Goal: Information Seeking & Learning: Find specific fact

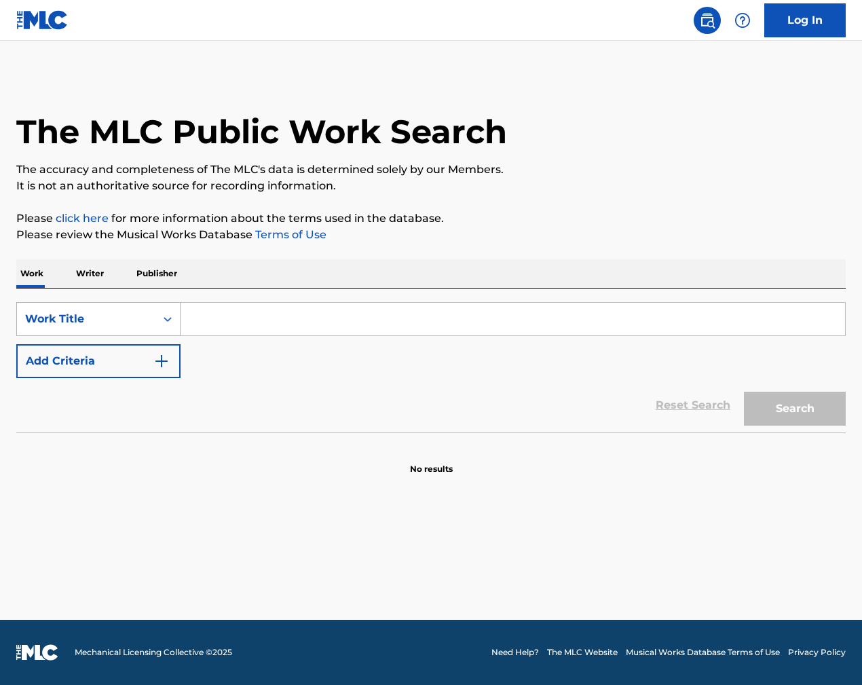
click at [123, 317] on div "Work Title" at bounding box center [86, 319] width 122 height 16
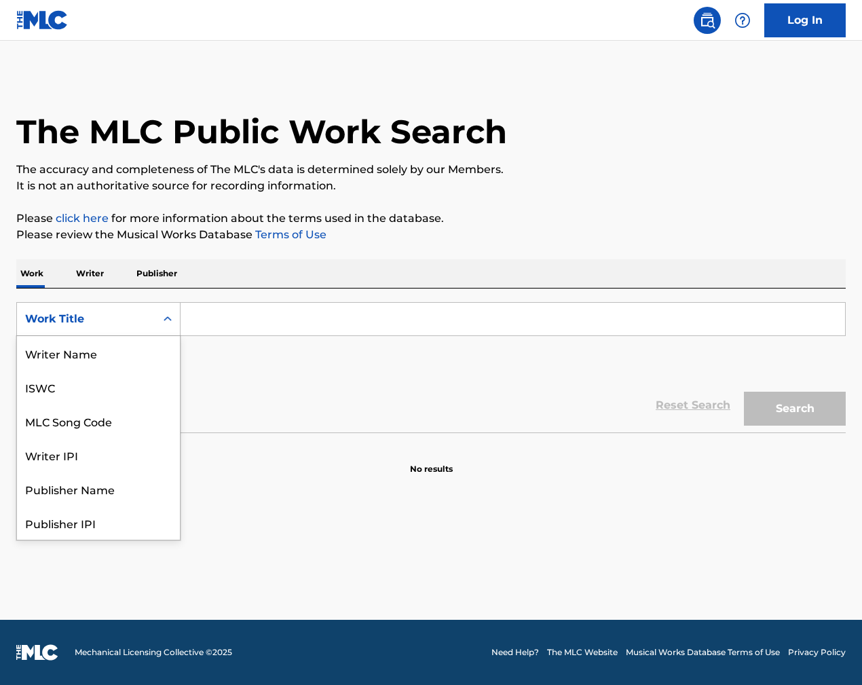
scroll to position [68, 0]
click at [86, 426] on div "Publisher Name" at bounding box center [98, 421] width 163 height 34
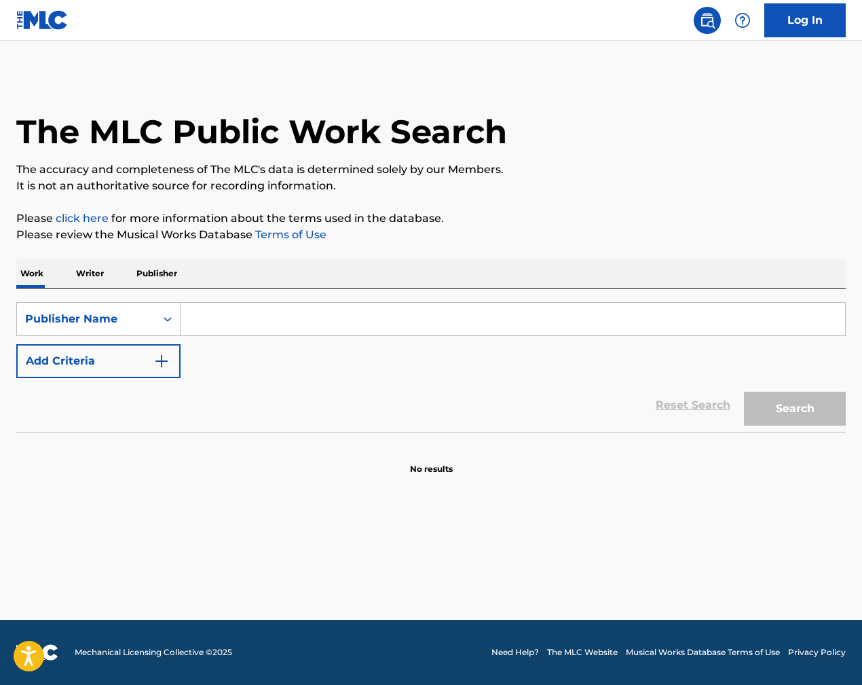
scroll to position [0, 0]
click at [255, 325] on input "Search Form" at bounding box center [513, 319] width 665 height 33
paste input "SUNSHINE [PERSON_NAME] PUBLISHING"
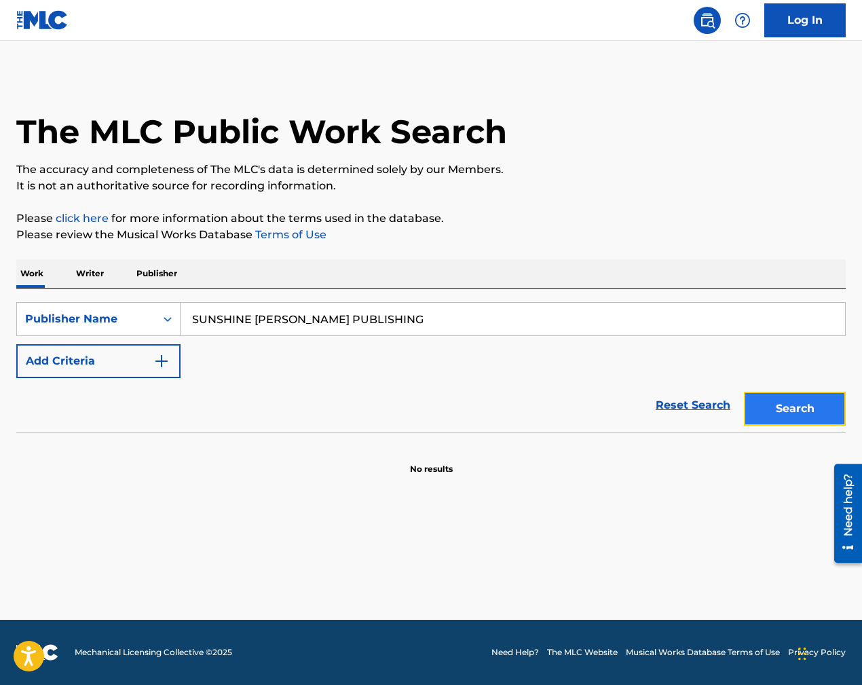
click at [799, 413] on button "Search" at bounding box center [795, 409] width 102 height 34
click at [307, 318] on input "SUNSHINE [PERSON_NAME] PUBLISHING" at bounding box center [513, 319] width 665 height 33
click at [379, 318] on input "SUNSHINE [PERSON_NAME] PUBLISHING" at bounding box center [513, 319] width 665 height 33
click at [843, 412] on button "Search" at bounding box center [795, 409] width 102 height 34
drag, startPoint x: 293, startPoint y: 319, endPoint x: 579, endPoint y: 320, distance: 285.2
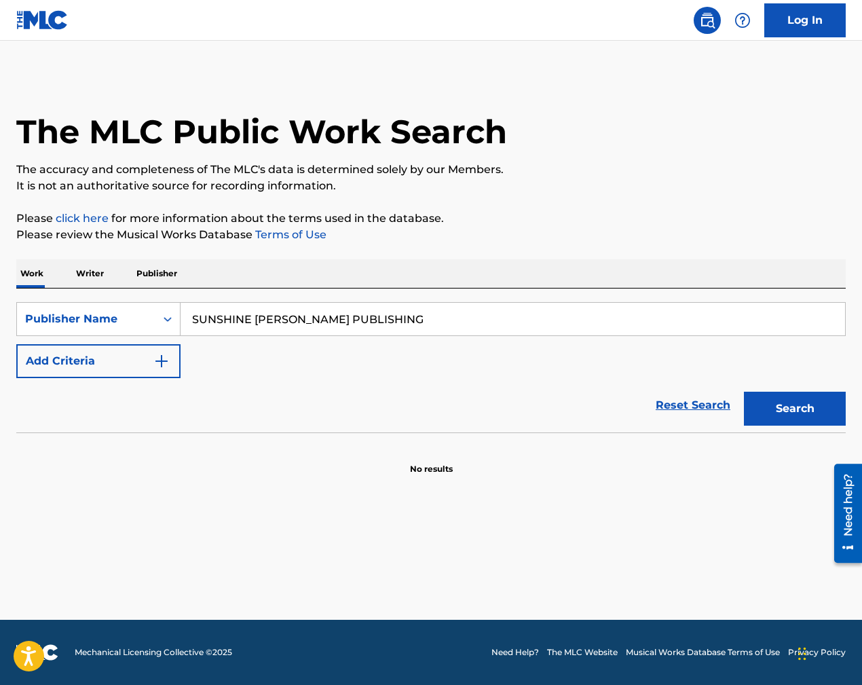
click at [578, 320] on input "SUNSHINE [PERSON_NAME] PUBLISHING" at bounding box center [513, 319] width 665 height 33
type input "SUNSHINE [PERSON_NAME]"
click at [744, 392] on button "Search" at bounding box center [795, 409] width 102 height 34
click at [81, 297] on div "SearchWithCriteriaf978c522-db84-4d5e-a8b6-c52647d471df Publisher Name SUNSHINE …" at bounding box center [431, 361] width 830 height 144
click at [172, 276] on p "Publisher" at bounding box center [156, 273] width 49 height 29
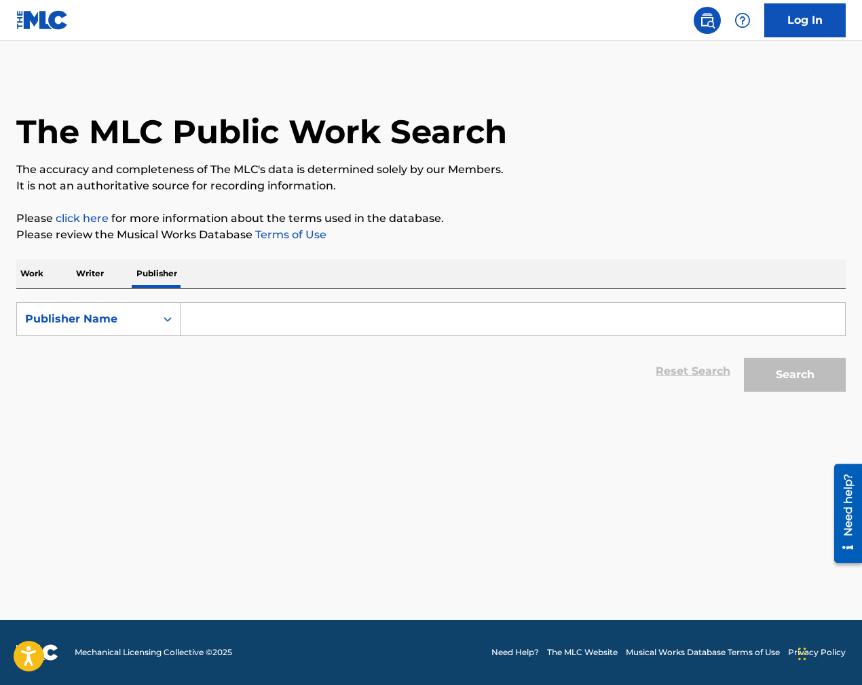
click at [228, 316] on input "Search Form" at bounding box center [513, 319] width 665 height 33
paste input "SUNSHINE [PERSON_NAME] PUBLISHING"
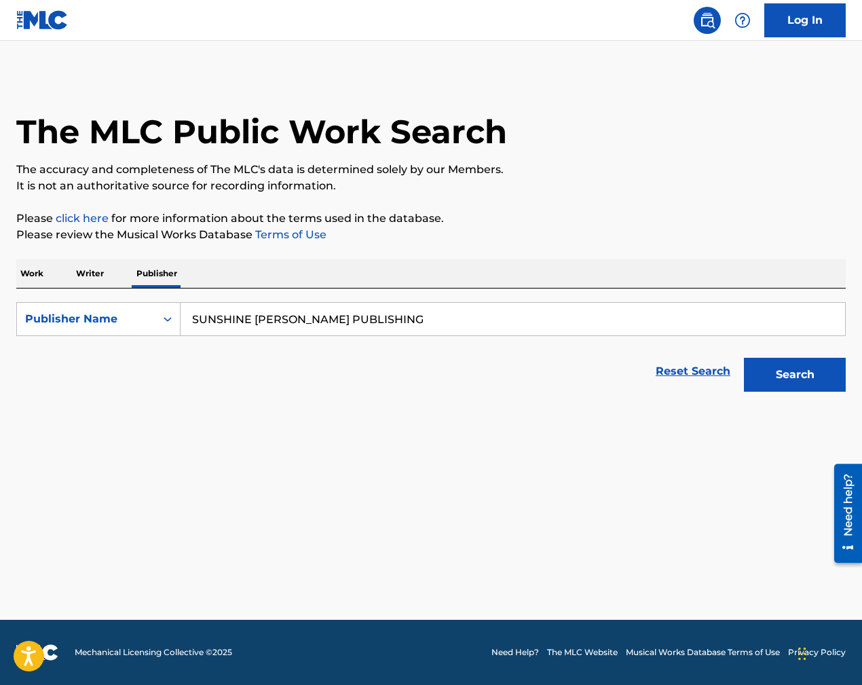
click at [744, 358] on button "Search" at bounding box center [795, 375] width 102 height 34
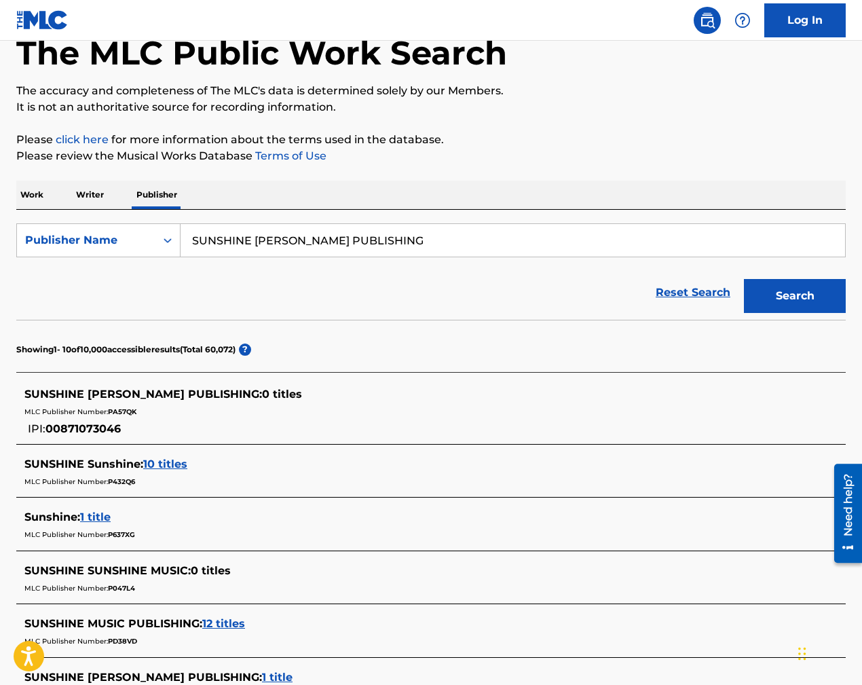
scroll to position [139, 0]
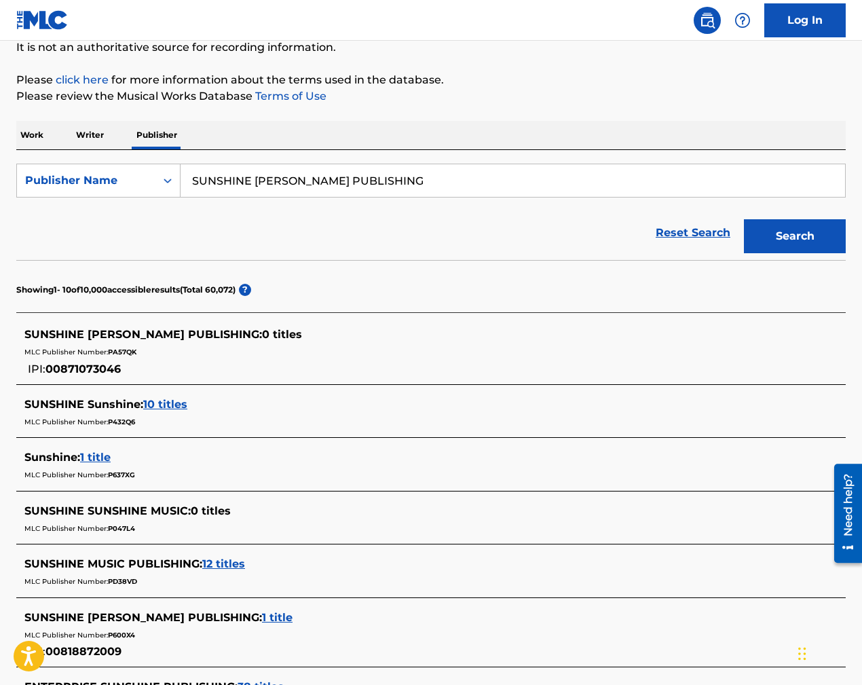
click at [120, 355] on span "PA57QK" at bounding box center [122, 352] width 29 height 9
click at [259, 335] on div "SUNSHINE [PERSON_NAME] PUBLISHING : 0 titles" at bounding box center [413, 335] width 778 height 16
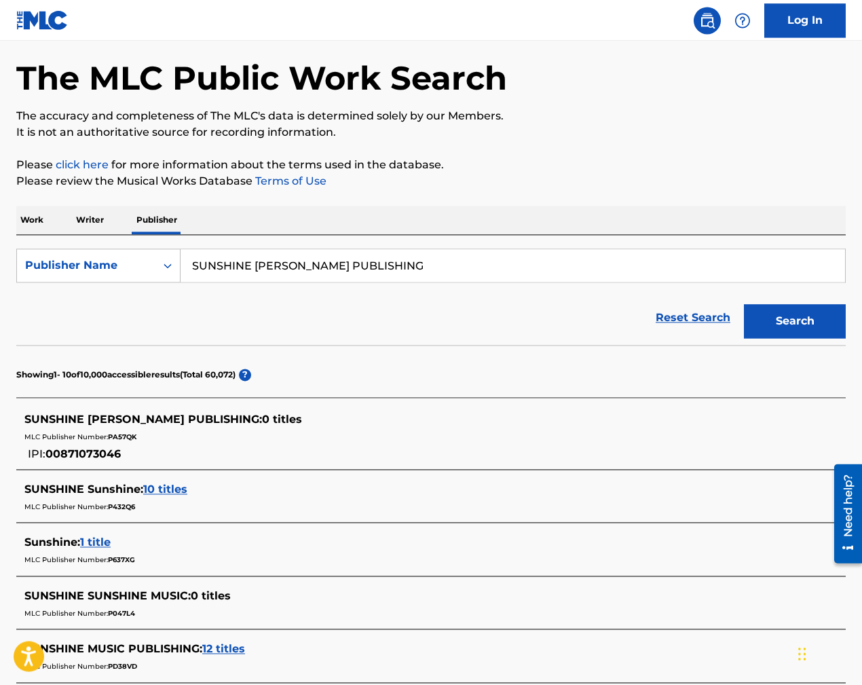
scroll to position [0, 0]
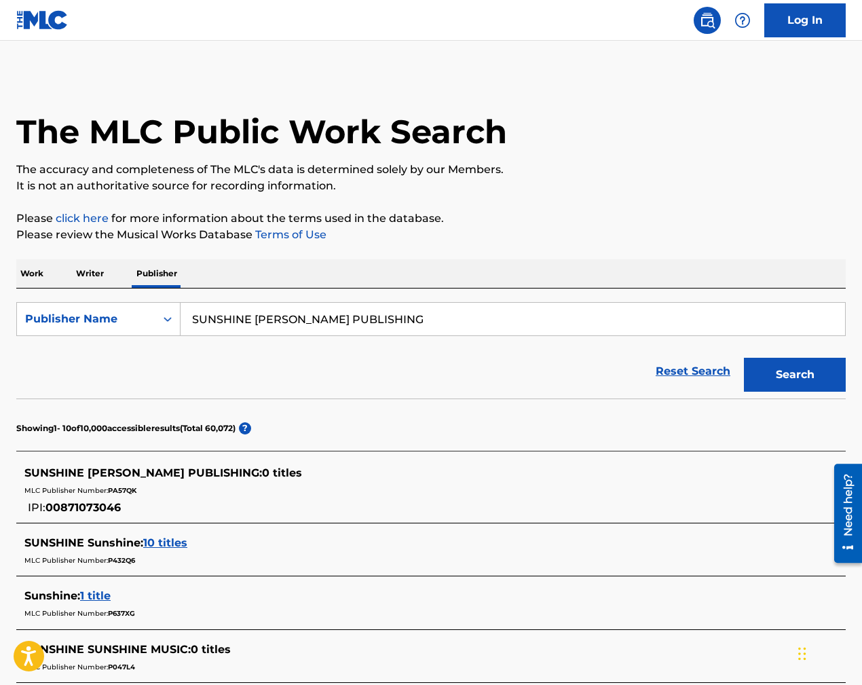
drag, startPoint x: 494, startPoint y: 325, endPoint x: 579, endPoint y: 321, distance: 85.7
click at [574, 323] on input "SUNSHINE [PERSON_NAME] PUBLISHING" at bounding box center [513, 319] width 665 height 33
type input "SUNSHINE [PERSON_NAME]"
click at [744, 358] on button "Search" at bounding box center [795, 375] width 102 height 34
click at [187, 479] on span "SUNSHINE [PERSON_NAME] PUBLISHING :" at bounding box center [143, 473] width 238 height 13
